Goal: Communication & Community: Answer question/provide support

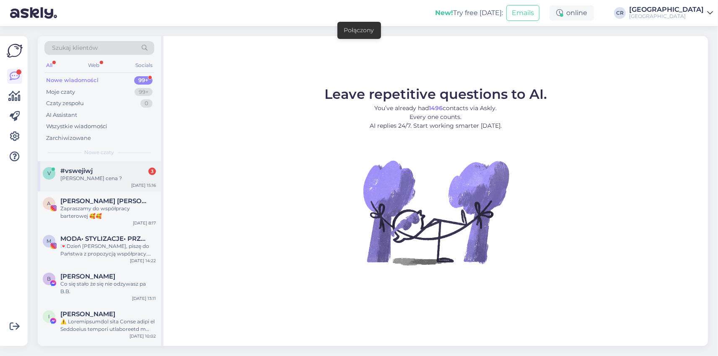
click at [105, 178] on div "Jaká je cena ?" at bounding box center [108, 179] width 96 height 8
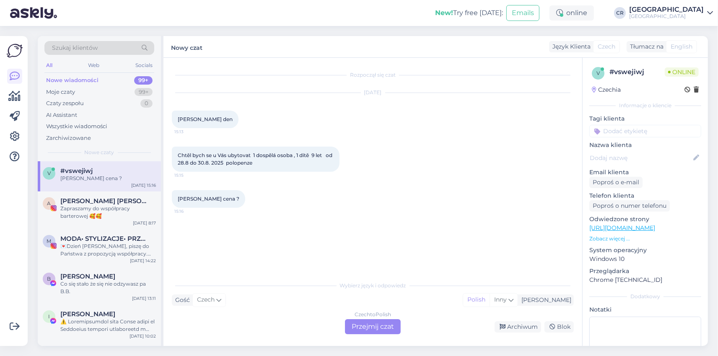
click at [359, 327] on div "Czech to Polish Przejmij czat" at bounding box center [373, 326] width 56 height 15
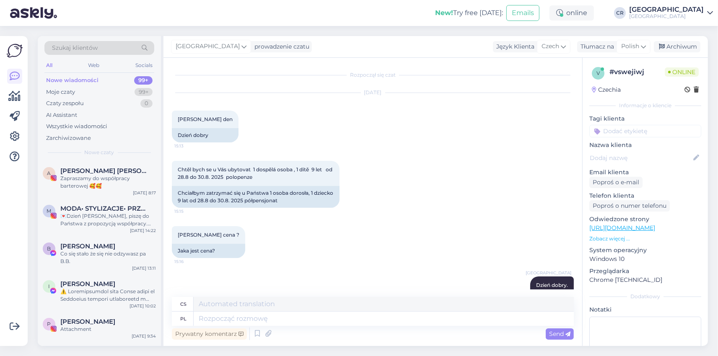
scroll to position [181, 0]
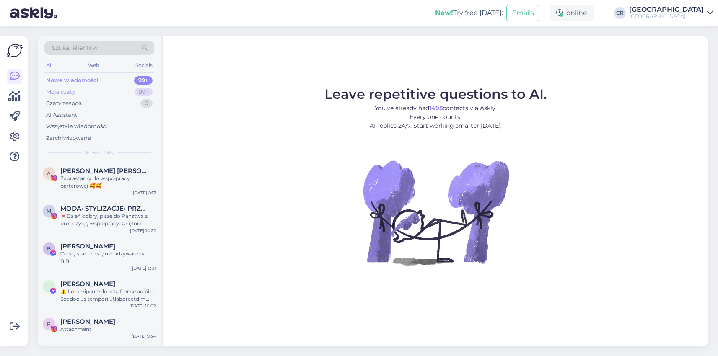
click at [77, 90] on div "Moje czaty 99+" at bounding box center [99, 92] width 110 height 12
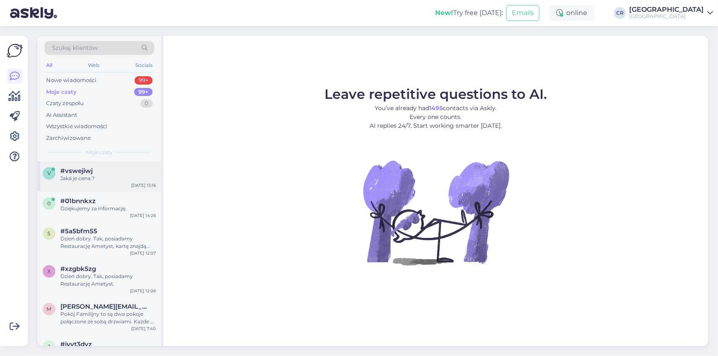
click at [99, 166] on div "v #vswejiwj Jaká je cena ? [DATE] 15:16" at bounding box center [99, 176] width 123 height 30
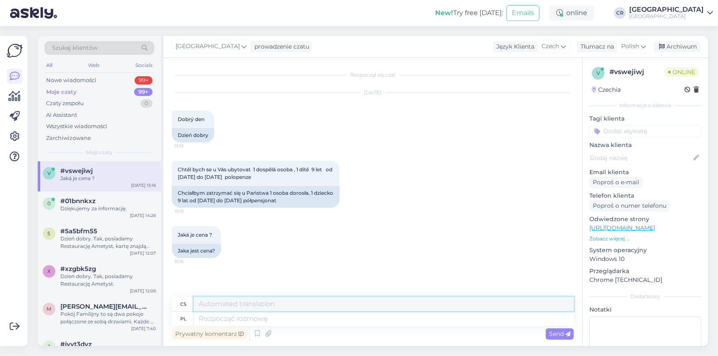
click at [242, 310] on textarea at bounding box center [384, 304] width 380 height 14
click at [264, 317] on textarea at bounding box center [384, 319] width 380 height 14
type textarea "dZIEŃ"
type textarea "Den"
type textarea "d"
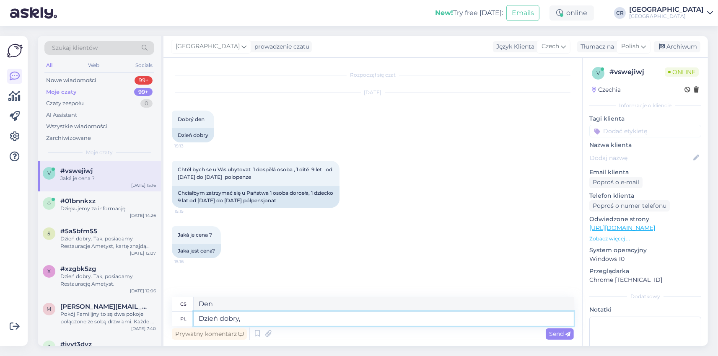
type textarea "Dzień dobry,"
type textarea "Dobré ráno,"
type textarea "Dzień dobry."
type textarea "Dobré ráno."
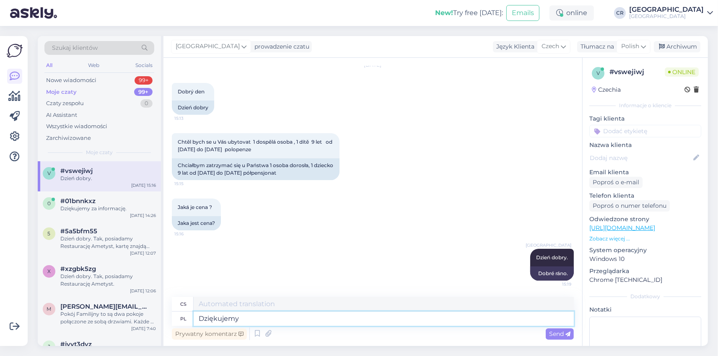
type textarea "Dziękujemy z"
type textarea "Děkuju"
type textarea "Dziękujemy za z"
type textarea "Děkuji za"
type textarea "Dziękujemy za zainteresowanie"
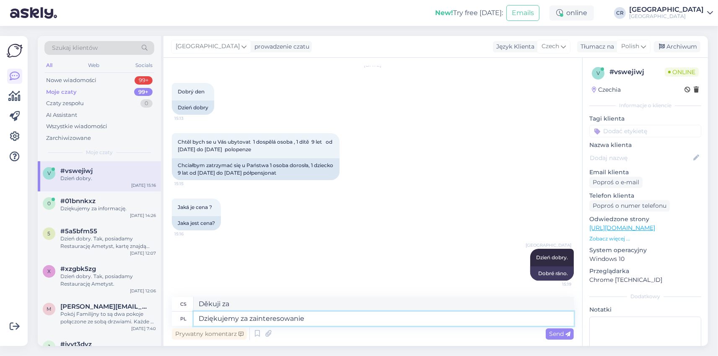
type textarea "Děkujeme za váš zájem"
type textarea "Dziękujemy za zainteresowanie Naszym"
type textarea "Děkujeme za váš zájem o naše"
type textarea "Dziękujemy za zainteresowanie Naszym Hotelem."
type textarea "Děkujeme za váš zájem o náš hotel."
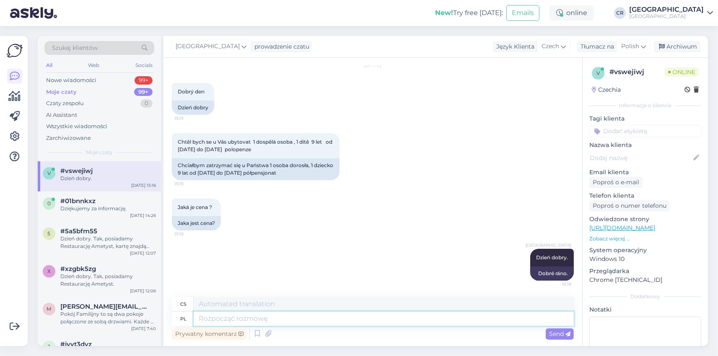
scroll to position [78, 0]
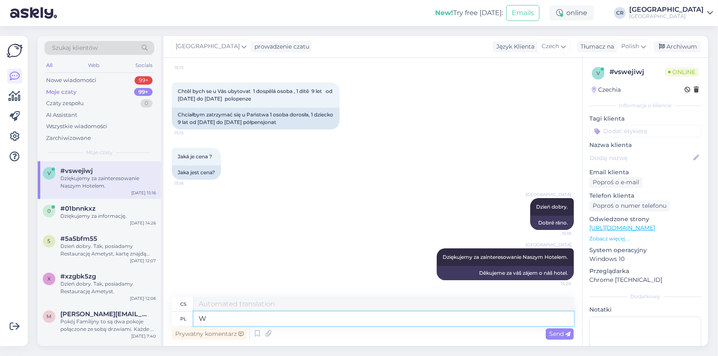
type textarea "W"
type textarea "V"
type textarea "W pdanym"
type textarea "V daném"
type textarea "W podant"
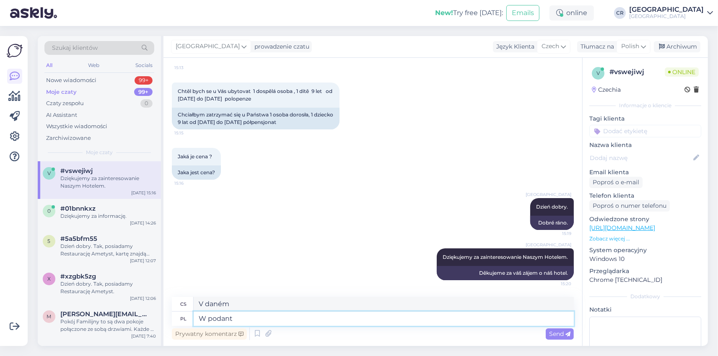
type textarea "V podantu"
type textarea "W podanym"
type textarea "V daném"
type textarea "W podanym terminie"
type textarea "V daném čase"
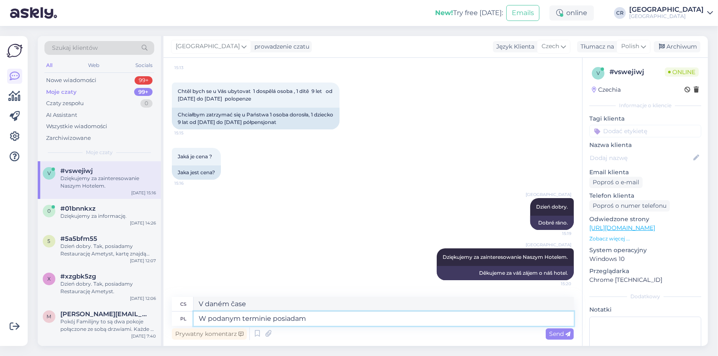
type textarea "W podanym terminie posiadamy"
type textarea "Mám to v daném termínu"
type textarea "W podanym terminie posiadamy"
type textarea "Máme to v daném termínu"
type textarea "W podanym terminie posiadamy dostępne p"
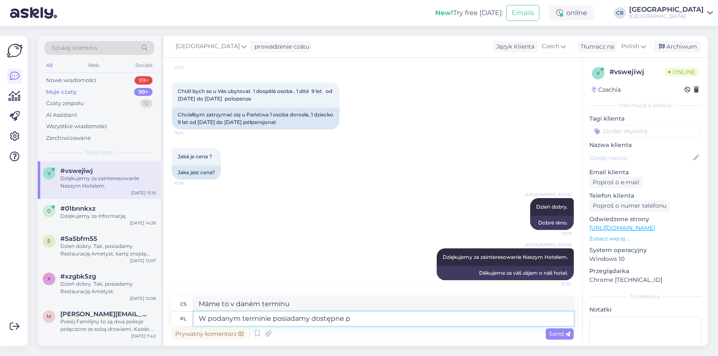
type textarea "Máme volné místo v daném termínu"
type textarea "W podanym terminie posiadamy dostępne pokoje"
type textarea "Máme volný pokoj v uvedeném termínu"
type textarea "W podanym terminie posiadamy dostępne pokoje"
type textarea "Máme volné pokoje v uvedeném termínu"
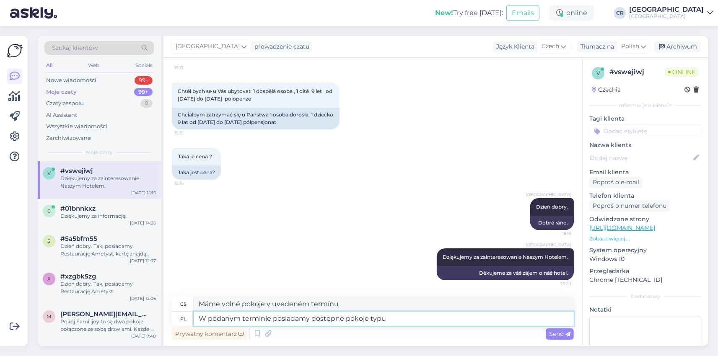
type textarea "W podanym terminie posiadamy dostępne pokoje typu"
type textarea "V uvedeném termínu máme volné pokoje."
type textarea "W podanym terminie posiadamy dostępne pokoje typu Standard"
type textarea "V uvedených termínech máme k dispozici standardní pokoje."
type textarea "W podanym terminie posiadamy dostępne pokoje typu Standard.Z"
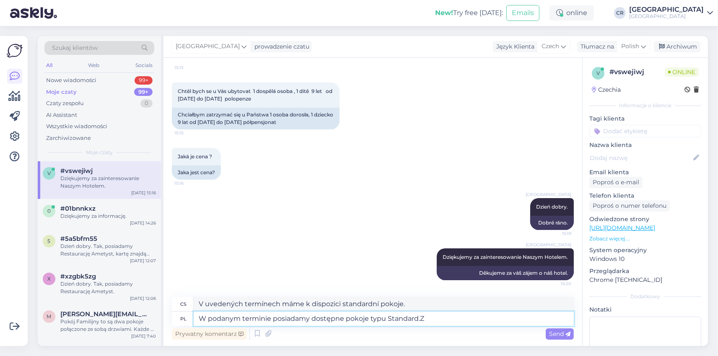
type textarea "V uvedených termínech máme k dispozici Standard.Z pokoje."
type textarea "W podanym terminie posiadamy dostępne pokoje typu Standard."
type textarea "V uvedených termínech máme k dispozici standardní pokoje."
type textarea "W podanym terminie posiadamy dostępne pokoje typu Standard. Koszt z"
type textarea "Pro Vámi zadané termíny máme k dispozici standardní pokoje. Cena"
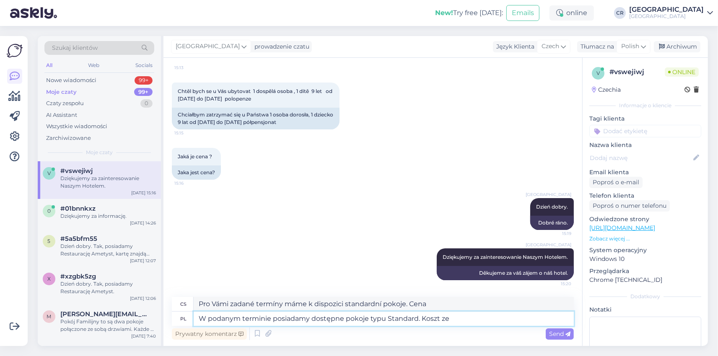
type textarea "W podanym terminie posiadamy dostępne pokoje typu Standard. Koszt ze"
type textarea "Pro Vámi zadané termíny máme k dispozici standardní pokoje. Cena vč."
type textarea "W podanym terminie posiadamy dostępne pokoje typu Standard. Koszt ze śniadaniem…"
type textarea "Pro Vámi požadovaný termín máme k dispozici standardní pokoje. Snídaně je v cen…"
type textarea "W podanym terminie posiadamy dostępne pokoje typu Standard. Koszt ze śniadaniem…"
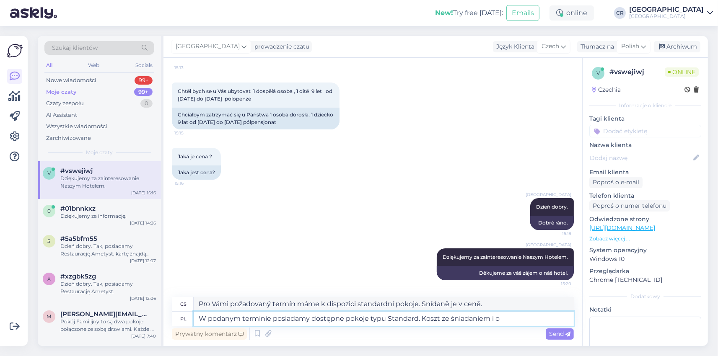
type textarea "Pro Vámi zadané termíny máme k dispozici standardní pokoje. Cena zahrnuje snída…"
type textarea "W podanym terminie posiadamy dostępne pokoje typu Standard. Koszt ze śniadaniem…"
type textarea "V uvedených termínech máme k dispozici standardní pokoje. Cena zahrnuje snídani…"
type textarea "W podanym terminie posiadamy dostępne pokoje typu Standard. Koszt ze śniadaniem…"
type textarea "Pro Vámi požadovaný termín máme k dispozici standardní pokoje. Cena včetně sníd…"
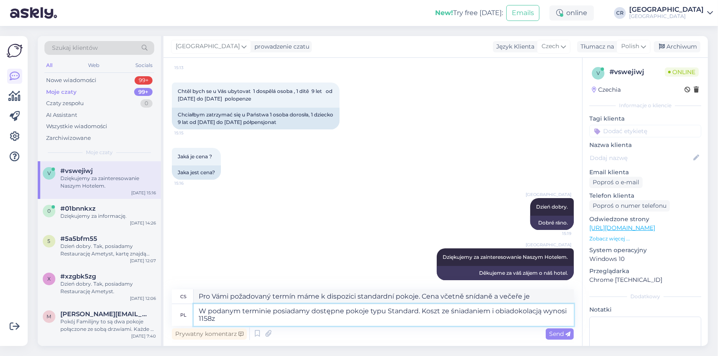
type textarea "W podanym terminie posiadamy dostępne pokoje typu Standard. Koszt ze śniadaniem…"
type textarea "V uvedených termínech máme k dispozici standardní pokoje. Cena včetně snídaně a…"
type textarea "W podanym terminie posiadamy dostępne pokoje typu Standard. Koszt ze śniadaniem…"
type textarea "V uvedených termínech máme k dispozici standardní pokoje. Cena včetně snídaně a…"
type textarea "W podanym terminie posiadamy dostępne pokoje typu Standard. Koszt ze śniadaniem…"
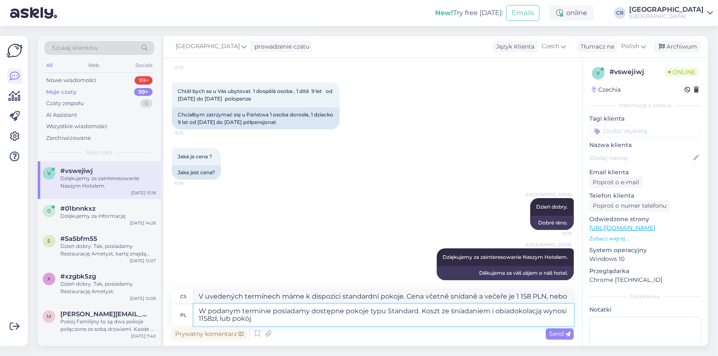
type textarea "V uvedených termínech máme k dispozici standardní pokoje. Cena se snídaní a več…"
type textarea "W podanym terminie posiadamy dostępne pokoje typu Standard. Koszt ze śniadaniem…"
type textarea "V uvedených termínech máme k dispozici standardní pokoje. Cena se snídaní a več…"
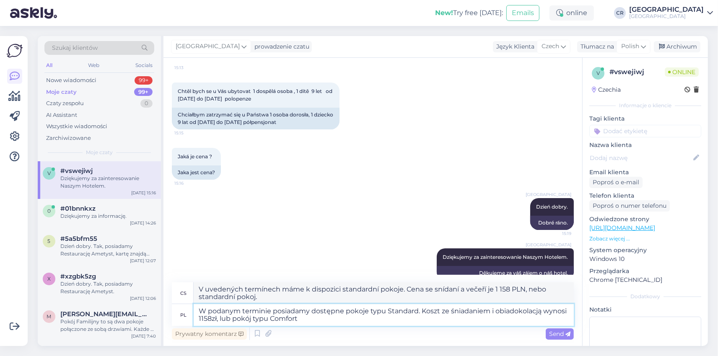
type textarea "W podanym terminie posiadamy dostępne pokoje typu Standard. Koszt ze śniadaniem…"
type textarea "V uvedených termínech máme k dispozici standardní pokoje. Cena včetně snídaně a…"
type textarea "W podanym terminie posiadamy dostępne pokoje typu Standard. Koszt ze śniadaniem…"
type textarea "V uvedených termínech máme k dispozici pokoje Standard. Cena včetně snídaně a v…"
type textarea "W podanym terminie posiadamy dostępne pokoje typu Standard. Koszt ze śniadaniem…"
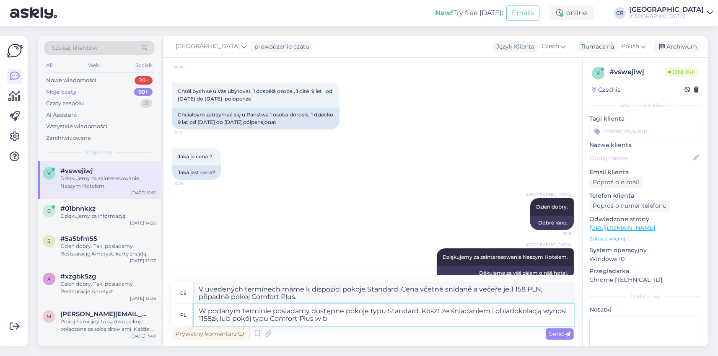
type textarea "V uvedených termínech máme k dispozici standardní pokoje. Cena se snídaní a več…"
type textarea "W podanym terminie posiadamy dostępne pokoje typu Standard. Koszt ze śniadaniem…"
type textarea "V uvedených termínech máme k dispozici standardní pokoje. Cena včetně snídaně a…"
type textarea "W podanym terminie posiadamy dostępne pokoje typu Standard. Koszt ze śniadaniem…"
type textarea "V uvedených termínech máme k dispozici pokoje Standard. Cena včetně snídaně a v…"
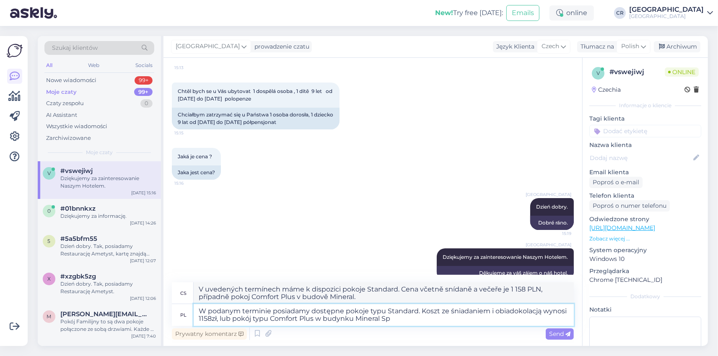
type textarea "W podanym terminie posiadamy dostępne pokoje typu Standard. Koszt ze śniadaniem…"
type textarea "V uvedených termínech máme k dispozici pokoje Standard. Cena včetně snídaně a v…"
click at [416, 311] on textarea "W podanym terminie posiadamy dostępne pokoje typu Standard. Koszt ze śniadaniem…" at bounding box center [384, 315] width 380 height 22
type textarea "W podanym terminie posiadamy dostępne pokoje typu Standard w budynku . Koszt ze…"
type textarea "V uvedených termínech máme k dispozici standardní pokoje v budově. Cena včetně …"
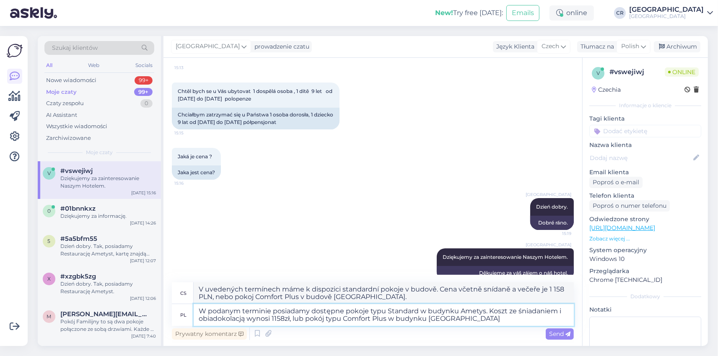
type textarea "W podanym terminie posiadamy dostępne pokoje typu Standard w budynku Ametyst. K…"
type textarea "V uvedených termínech máme k dispozici pokoje Standard v budově Ametyst. Cena v…"
click at [473, 318] on textarea "W podanym terminie posiadamy dostępne pokoje typu Standard w budynku Ametyst. K…" at bounding box center [384, 315] width 380 height 22
click at [293, 319] on textarea "W podanym terminie posiadamy dostępne pokoje typu Standard w budynku Ametyst. K…" at bounding box center [384, 315] width 380 height 22
click at [471, 321] on textarea "W podanym terminie posiadamy dostępne pokoje typu Standard w budynku Ametyst. K…" at bounding box center [384, 315] width 380 height 22
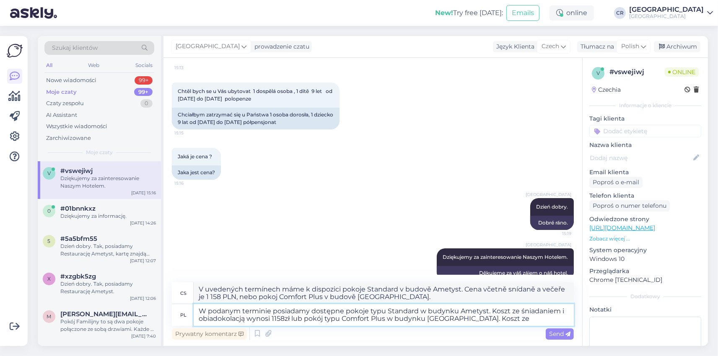
type textarea "W podanym terminie posiadamy dostępne pokoje typu Standard w budynku Ametyst. K…"
type textarea "V uvedených termínech máme k dispozici pokoje Standard v budově Ametyst. Cena v…"
type textarea "W podanym terminie posiadamy dostępne pokoje typu Standard w budynku Ametyst. K…"
type textarea "V uvedených termínech máme k dispozici pokoje Standard v budově Ametyst. Cena s…"
type textarea "W podanym terminie posiadamy dostępne pokoje typu Standard w budynku Ametyst. K…"
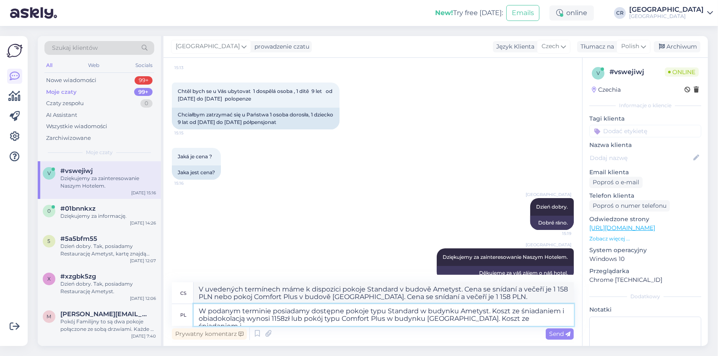
type textarea "V uvedených termínech máme k dispozici pokoje Standard v budově Ametyst. Cena v…"
type textarea "W podanym terminie posiadamy dostępne pokoje typu Standard w budynku Ametyst. K…"
type textarea "V uvedených termínech máme k dispozici pokoje Standard v budově Ametyst. Cena s…"
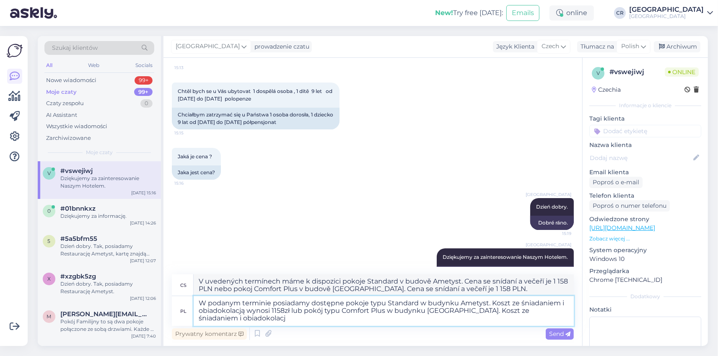
type textarea "W podanym terminie posiadamy dostępne pokoje typu Standard w budynku Ametyst. K…"
type textarea "V uvedených termínech máme k dispozici pokoje Standard v budově Ametyst. Cena v…"
type textarea "W podanym terminie posiadamy dostępne pokoje typu Standard w budynku Ametyst. K…"
type textarea "V uvedených termínech máme k dispozici pokoje Standard v budově Ametyst. Cena s…"
type textarea "W podanym terminie posiadamy dostępne pokoje typu Standard w budynku Ametyst. K…"
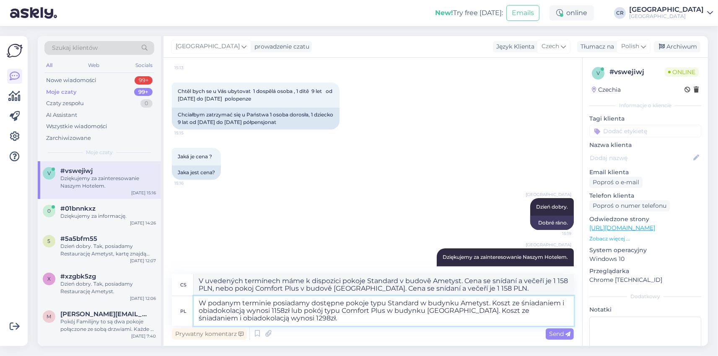
type textarea "V uvedených termínech máme k dispozici pokoje Standard v budově Ametyst. Cena v…"
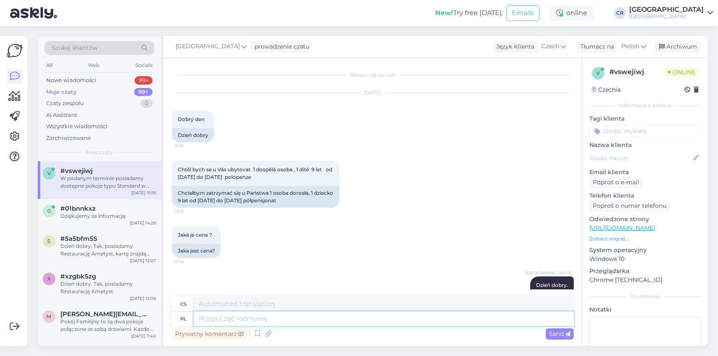
scroll to position [181, 0]
